Goal: Task Accomplishment & Management: Complete application form

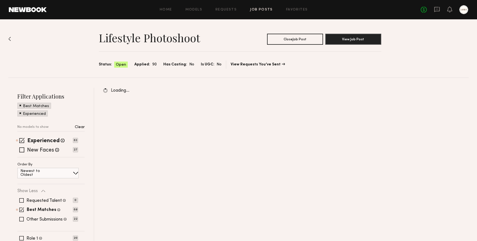
scroll to position [29, 0]
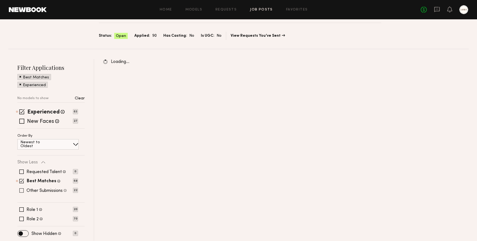
click at [22, 190] on span at bounding box center [21, 190] width 4 height 4
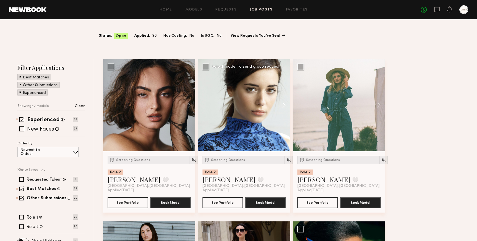
click at [284, 106] on button at bounding box center [281, 105] width 18 height 92
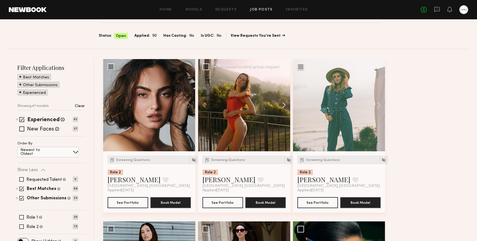
click at [284, 106] on button at bounding box center [281, 105] width 18 height 92
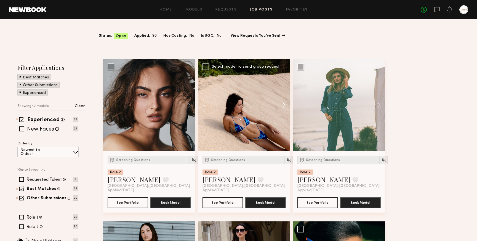
click at [284, 106] on button at bounding box center [281, 105] width 18 height 92
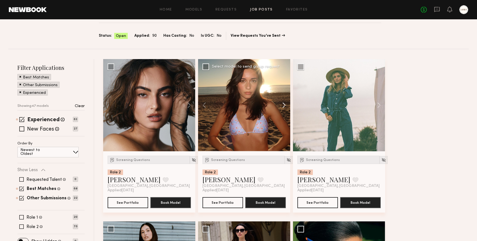
click at [284, 106] on button at bounding box center [281, 105] width 18 height 92
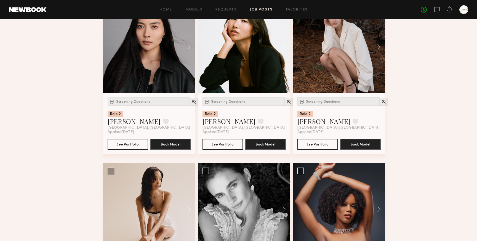
scroll to position [764, 0]
